Goal: Check status: Check status

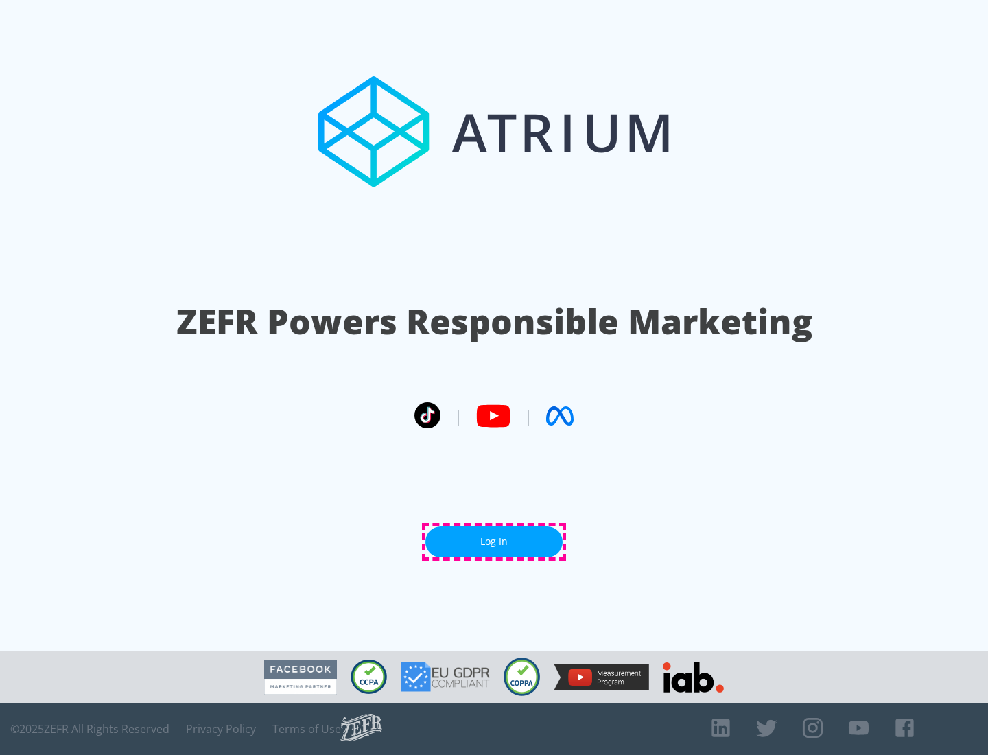
click at [494, 542] on link "Log In" at bounding box center [494, 542] width 137 height 31
